Goal: Information Seeking & Learning: Learn about a topic

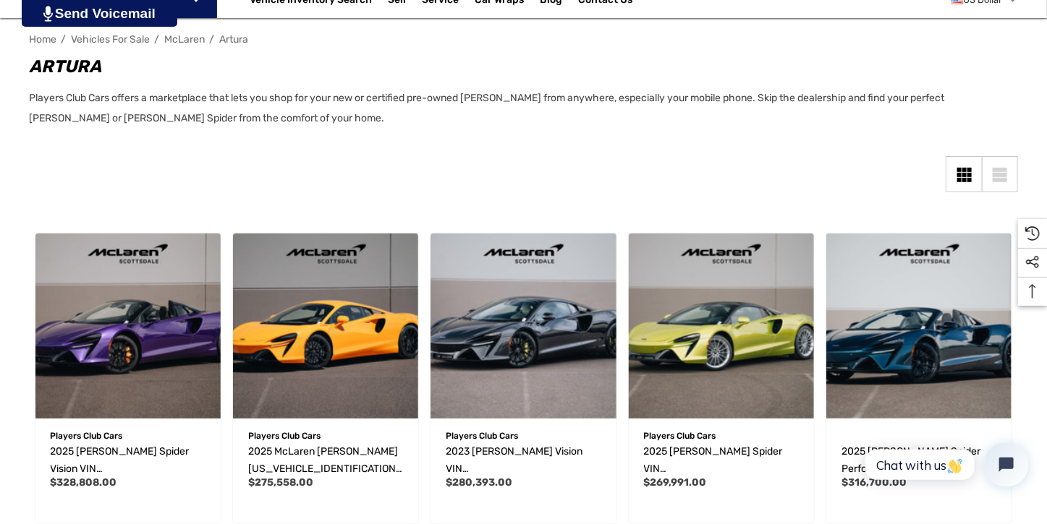
scroll to position [247, 0]
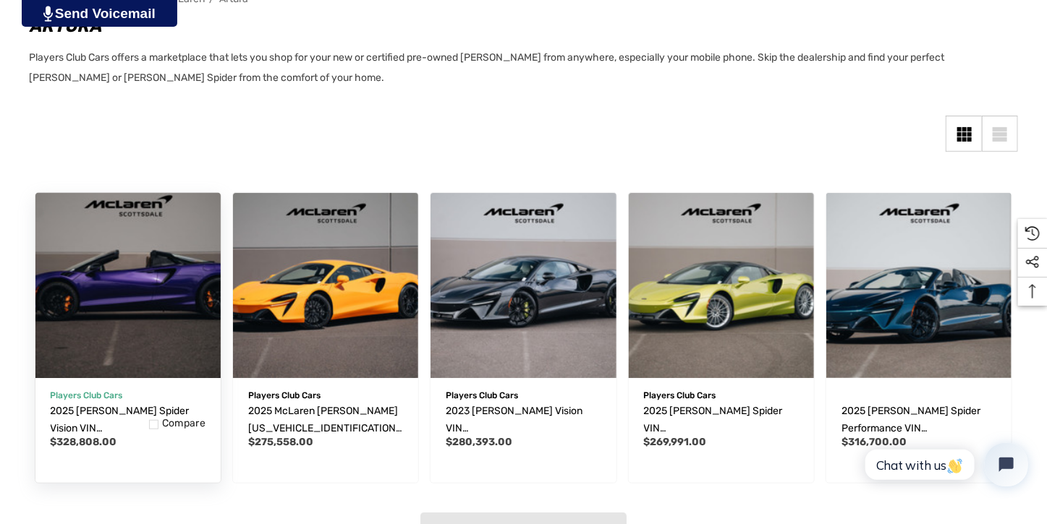
click at [159, 328] on img "2025 McLaren Artura Spider Vision VIN SBM16BEA0SW003701,$328,808.00\a" at bounding box center [128, 286] width 204 height 204
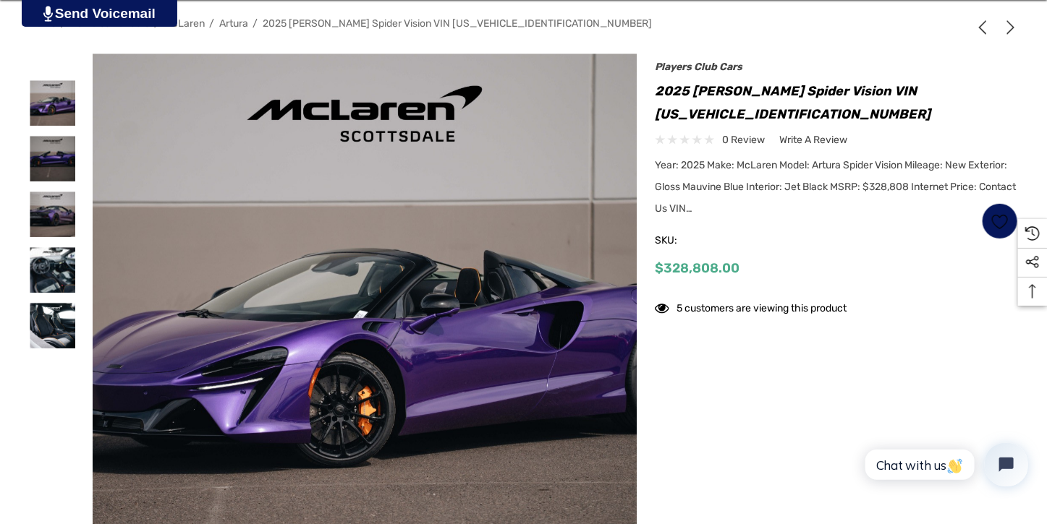
scroll to position [247, 0]
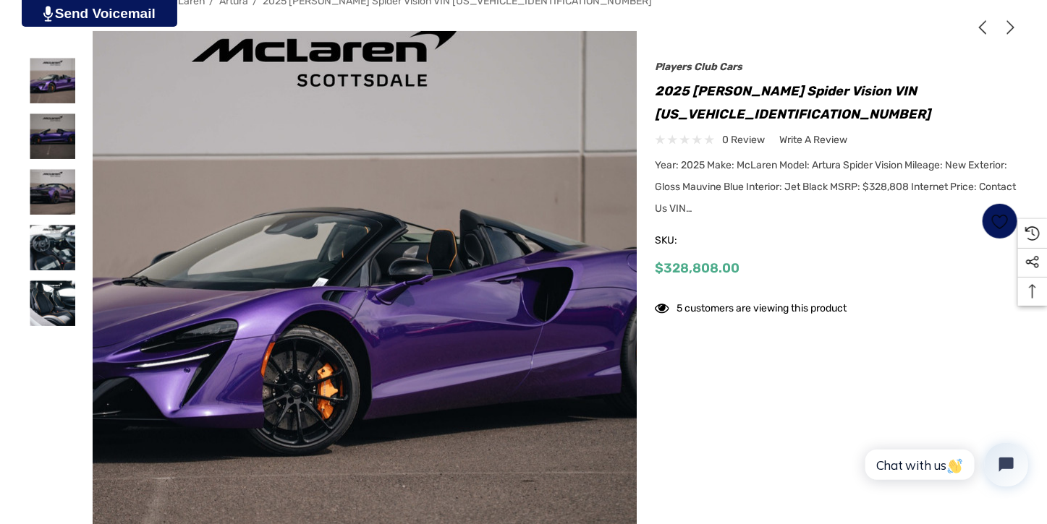
click at [421, 364] on img at bounding box center [325, 295] width 926 height 617
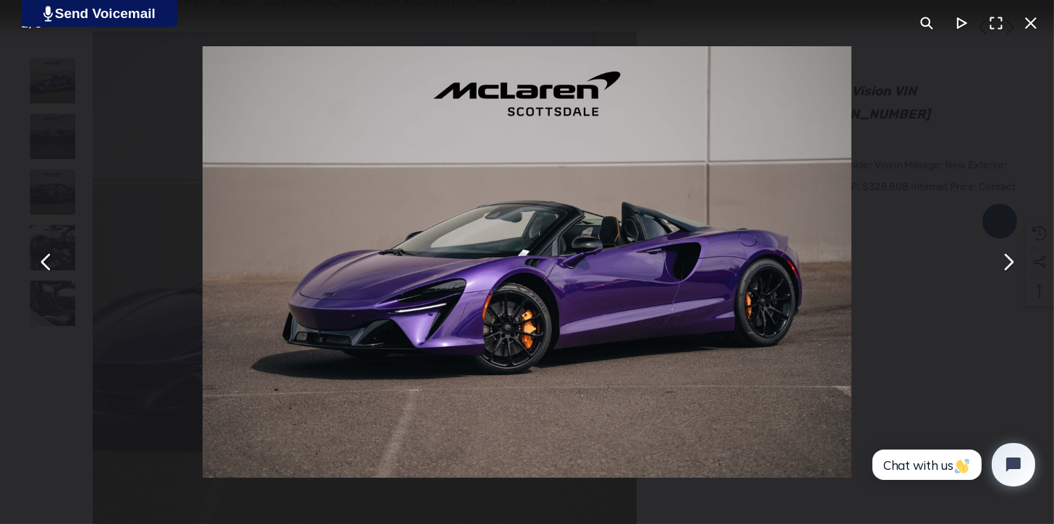
click at [1009, 266] on button "You can close this modal content with the ESC key" at bounding box center [1007, 262] width 35 height 35
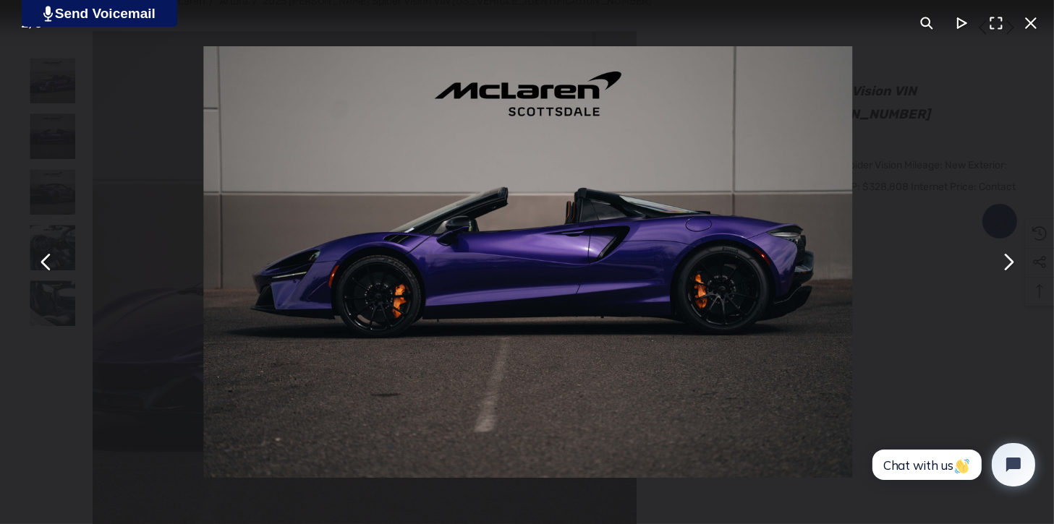
click at [1007, 266] on button "You can close this modal content with the ESC key" at bounding box center [1007, 262] width 35 height 35
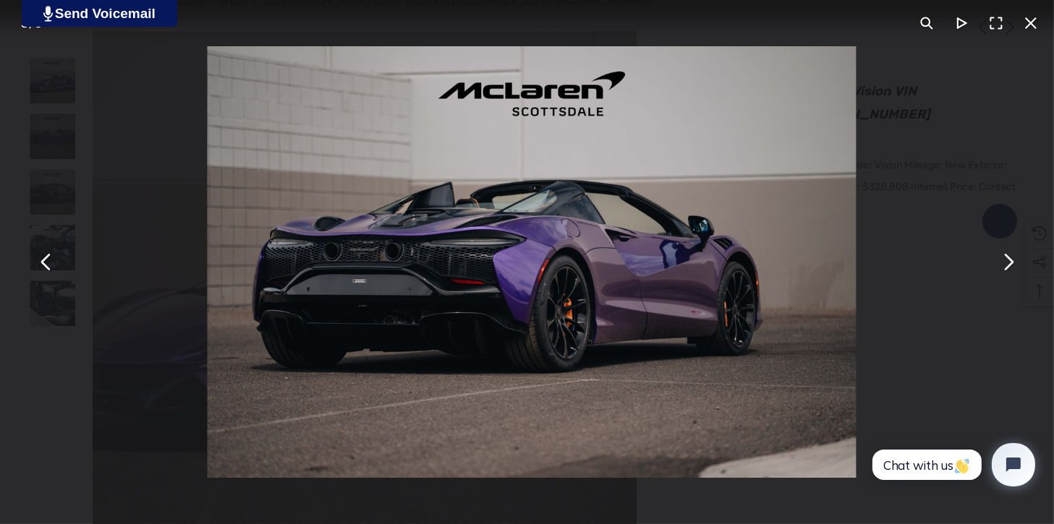
click at [1007, 266] on button "You can close this modal content with the ESC key" at bounding box center [1007, 262] width 35 height 35
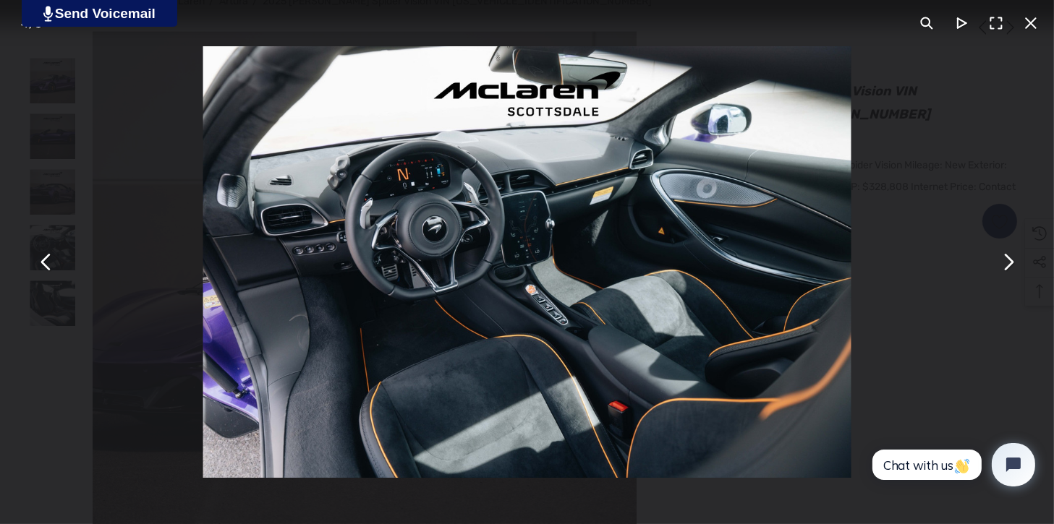
click at [1007, 266] on button "You can close this modal content with the ESC key" at bounding box center [1007, 262] width 35 height 35
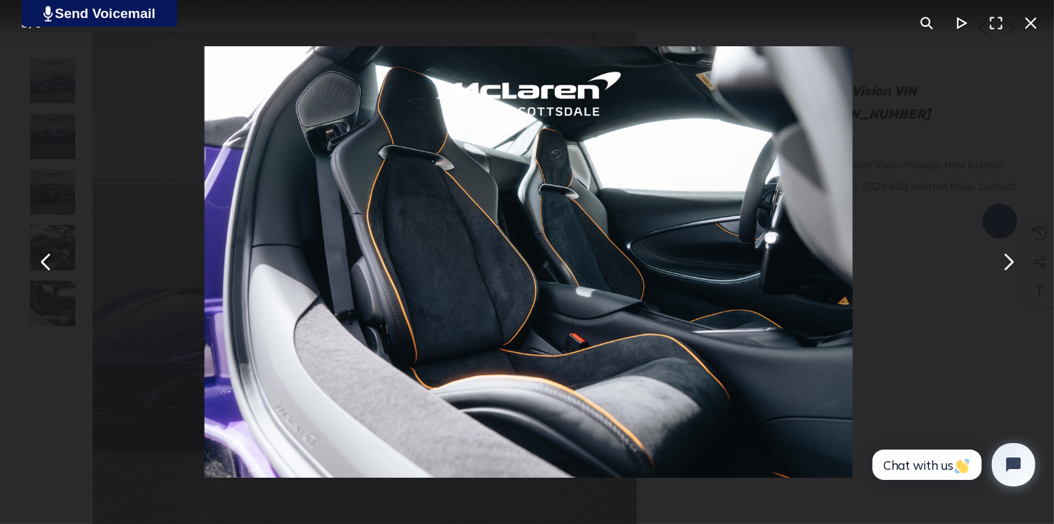
click at [1007, 266] on button "You can close this modal content with the ESC key" at bounding box center [1007, 262] width 35 height 35
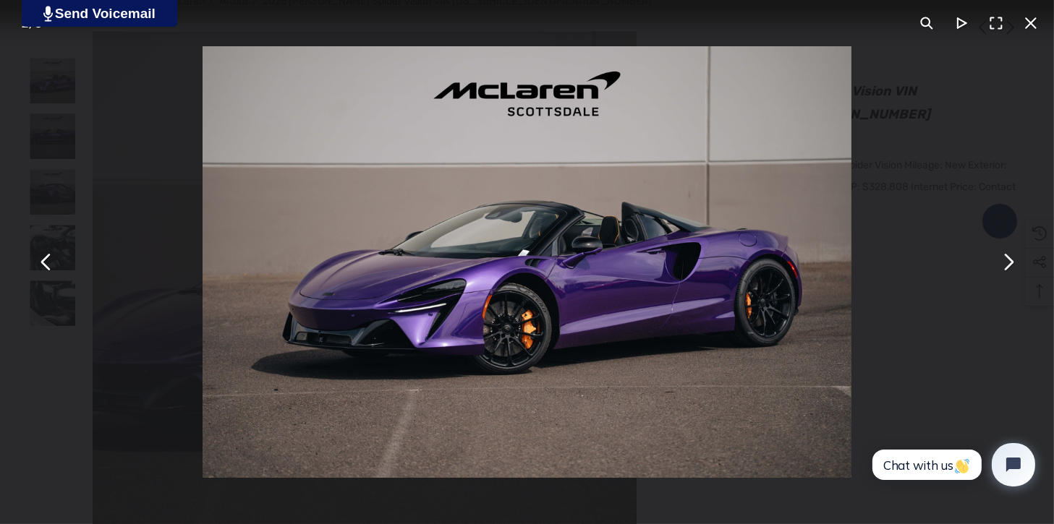
click at [1007, 266] on button "You can close this modal content with the ESC key" at bounding box center [1007, 262] width 35 height 35
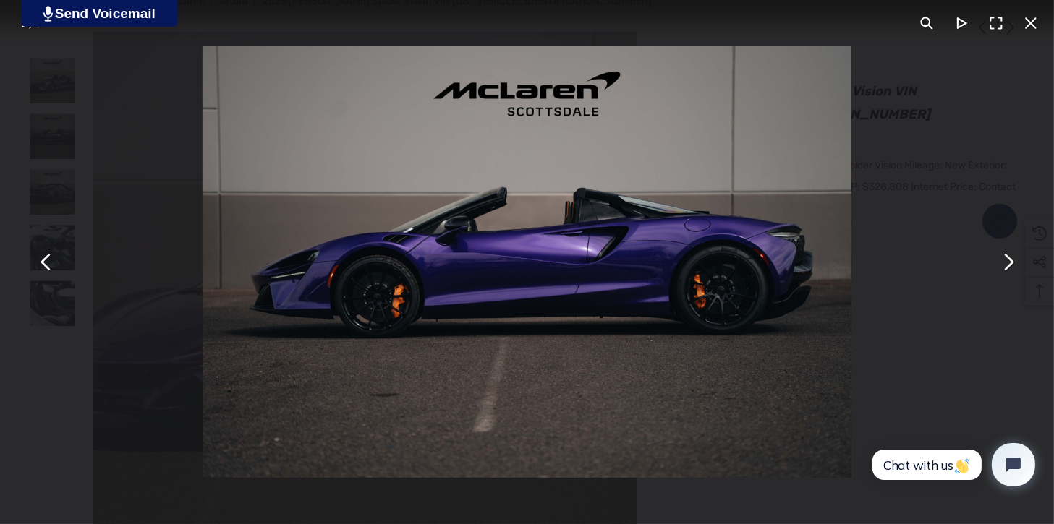
click at [1007, 266] on button "You can close this modal content with the ESC key" at bounding box center [1007, 262] width 35 height 35
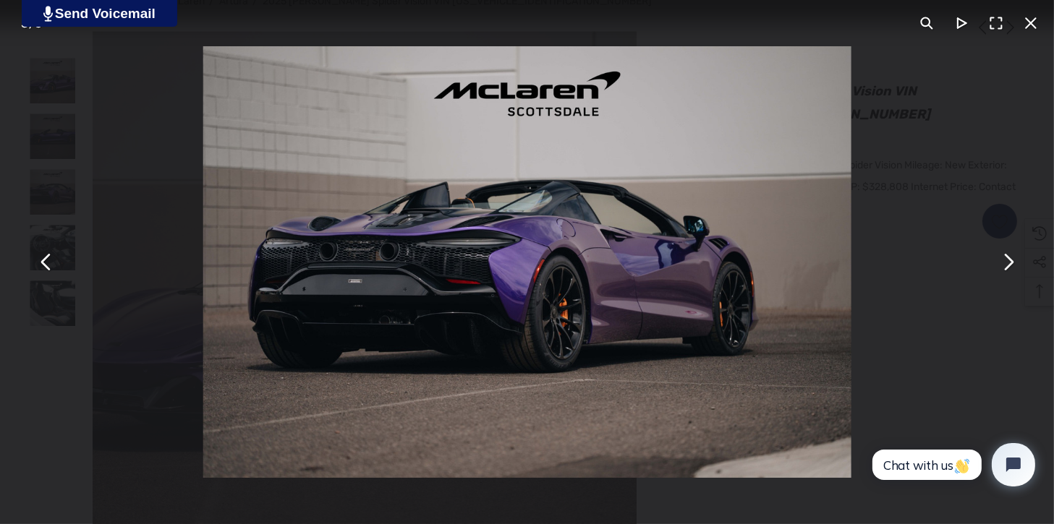
click at [1006, 266] on button "You can close this modal content with the ESC key" at bounding box center [1007, 262] width 35 height 35
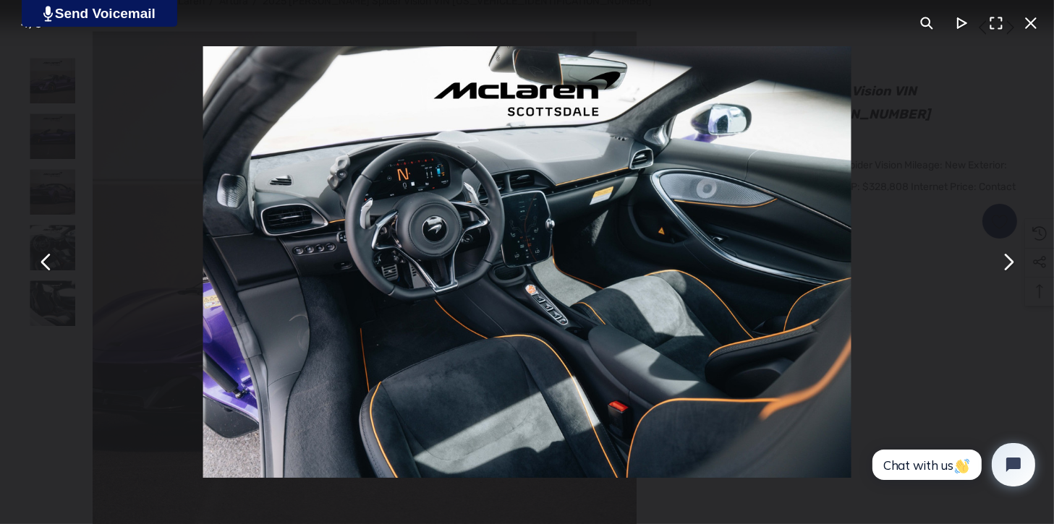
click at [48, 268] on button "You can close this modal content with the ESC key" at bounding box center [46, 262] width 35 height 35
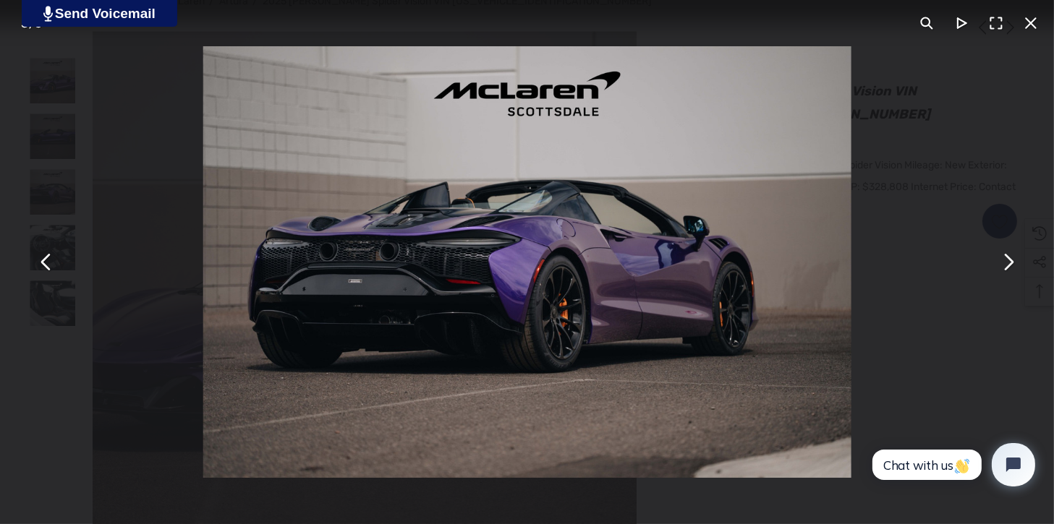
click at [1006, 267] on button "You can close this modal content with the ESC key" at bounding box center [1007, 262] width 35 height 35
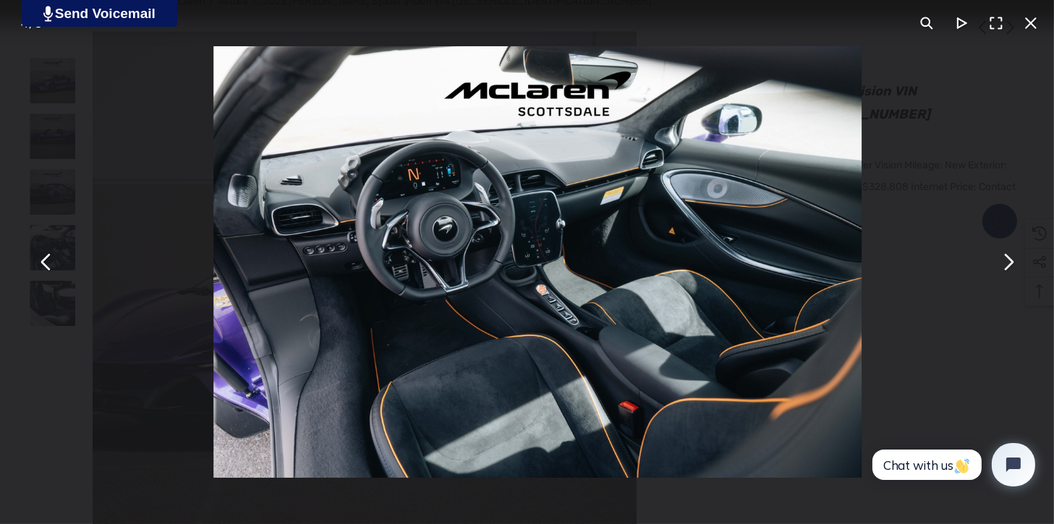
click at [1006, 267] on button "You can close this modal content with the ESC key" at bounding box center [1007, 262] width 35 height 35
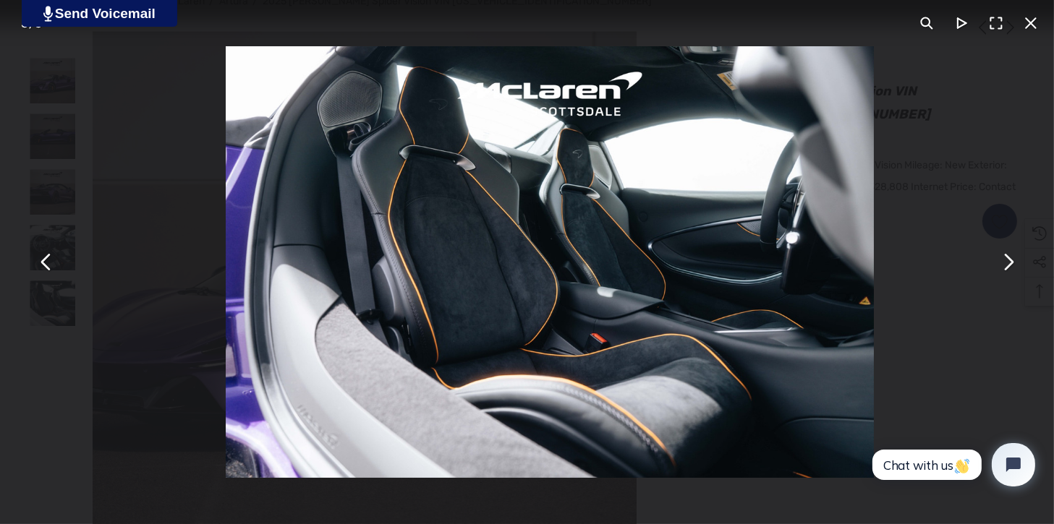
click at [1006, 267] on button "You can close this modal content with the ESC key" at bounding box center [1007, 262] width 35 height 35
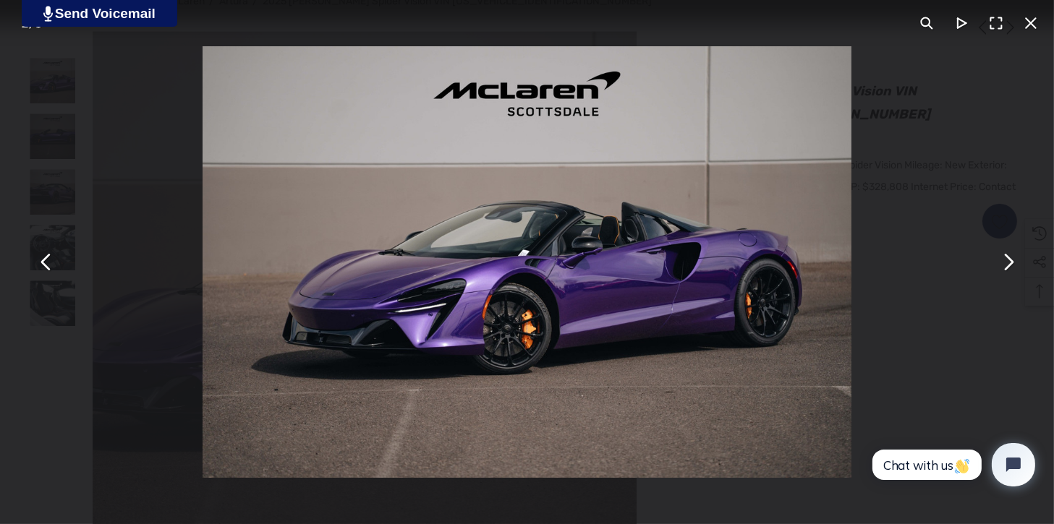
click at [1029, 27] on button "You can close this modal content with the ESC key" at bounding box center [1031, 23] width 35 height 35
